Goal: Task Accomplishment & Management: Manage account settings

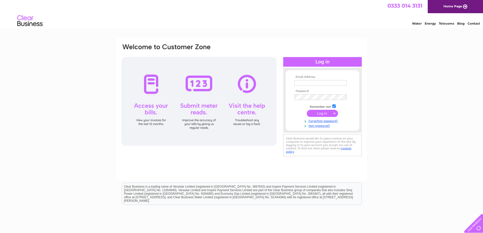
type input "margaret.ogden@david-allen.co.uk"
click at [332, 87] on td at bounding box center [322, 88] width 59 height 3
click at [318, 114] on input "submit" at bounding box center [322, 113] width 31 height 7
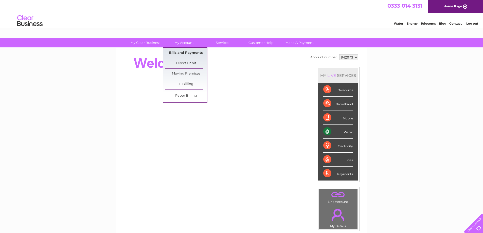
click at [184, 53] on link "Bills and Payments" at bounding box center [186, 53] width 42 height 10
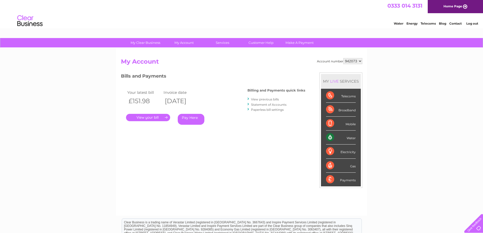
click at [162, 116] on link "." at bounding box center [148, 117] width 44 height 7
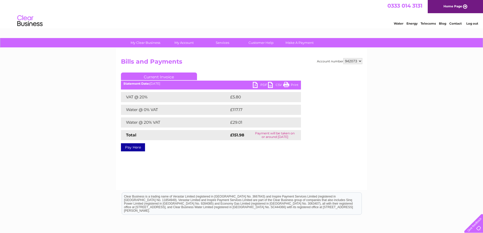
click at [258, 84] on link "PDF" at bounding box center [260, 85] width 15 height 7
